Goal: Task Accomplishment & Management: Complete application form

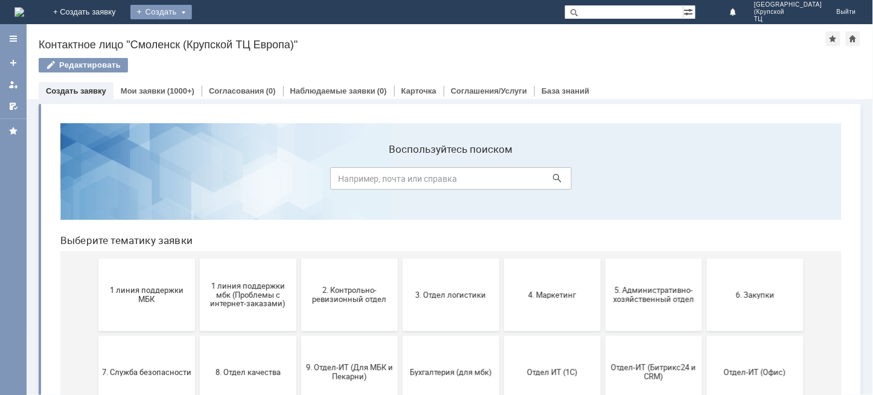
click at [192, 14] on div "Создать" at bounding box center [161, 12] width 62 height 14
click at [227, 45] on div "Заявка" at bounding box center [178, 36] width 97 height 19
click at [192, 10] on div "Создать" at bounding box center [161, 12] width 62 height 14
click at [224, 30] on link "Заявка" at bounding box center [179, 36] width 92 height 14
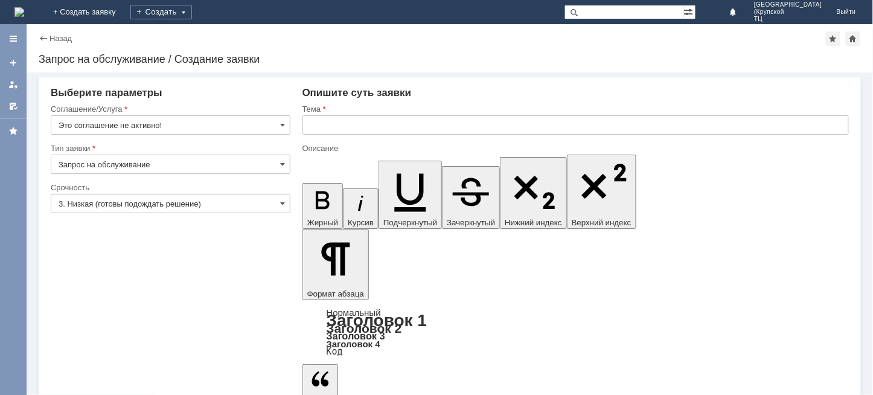
click at [237, 169] on input "Запрос на обслуживание" at bounding box center [171, 163] width 240 height 19
click at [284, 144] on div "Тип заявки" at bounding box center [169, 148] width 237 height 8
type input "Запрос на обслуживание"
click at [261, 202] on input "3. Низкая (готовы подождать решение)" at bounding box center [171, 203] width 240 height 19
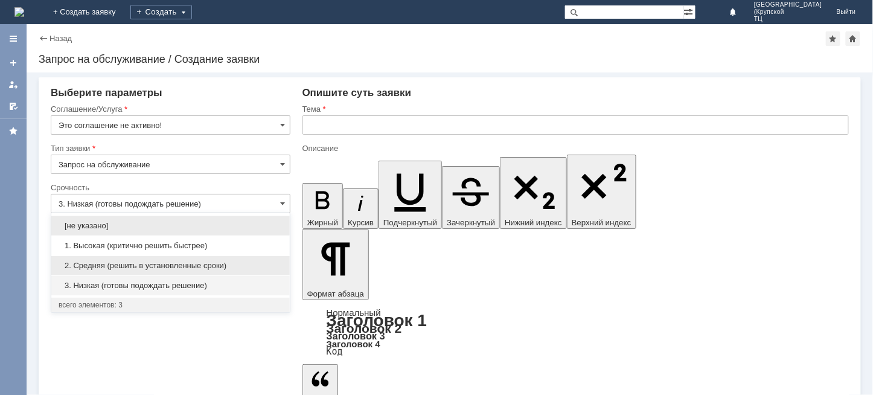
click at [254, 259] on div "2. Средняя (решить в установленные сроки)" at bounding box center [170, 265] width 238 height 19
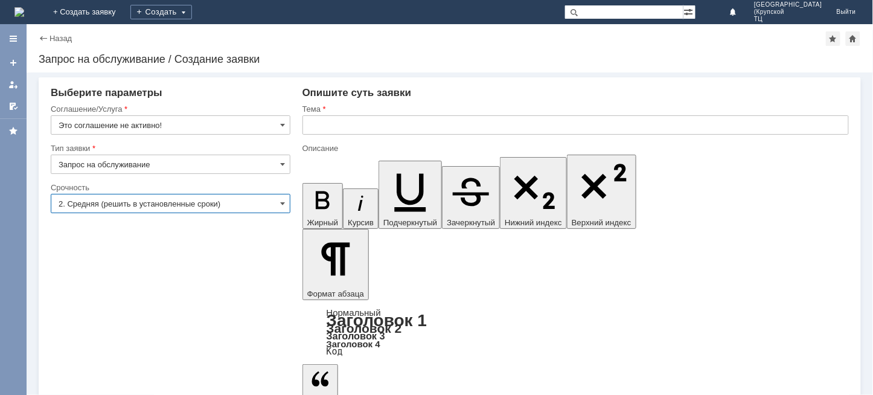
type input "2. Средняя (решить в установленные сроки)"
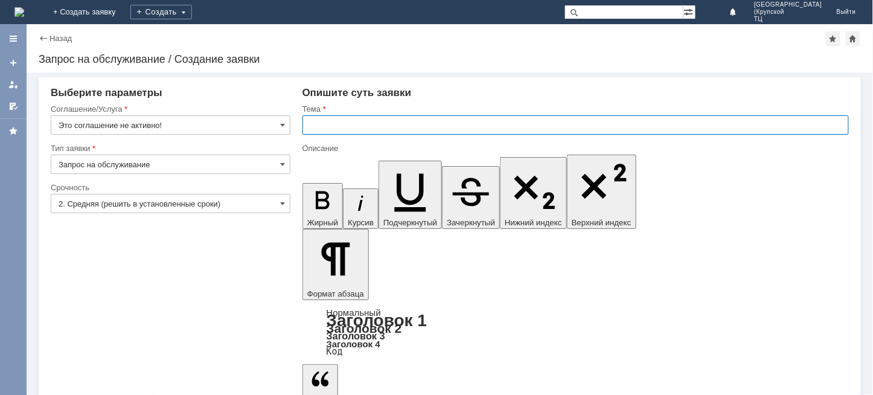
click at [345, 121] on input "text" at bounding box center [575, 124] width 546 height 19
type input "прошу удалить отложенные чеки"
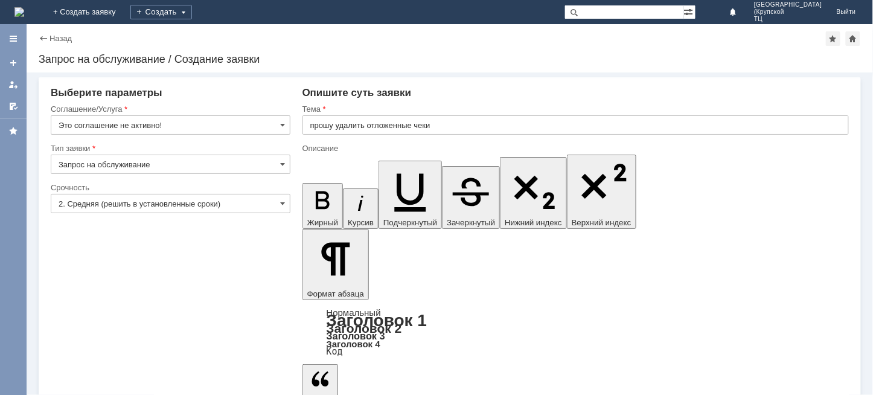
click at [220, 386] on div "Внимание! Выберите параметры Соглашение/Услуга Это соглашение не активно! Тип з…" at bounding box center [450, 233] width 846 height 322
